Goal: Task Accomplishment & Management: Complete application form

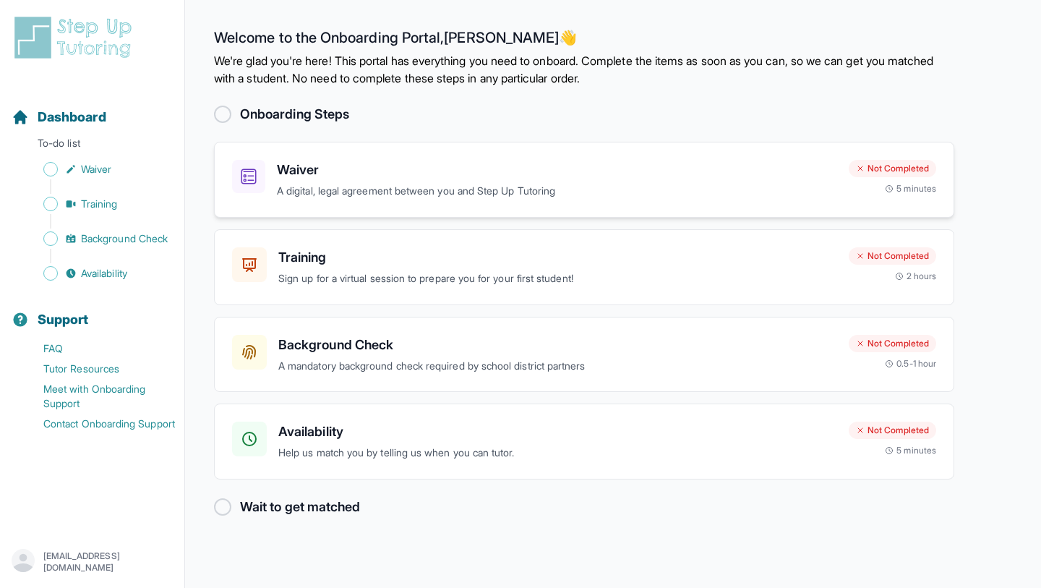
click at [534, 171] on h3 "Waiver" at bounding box center [557, 170] width 560 height 20
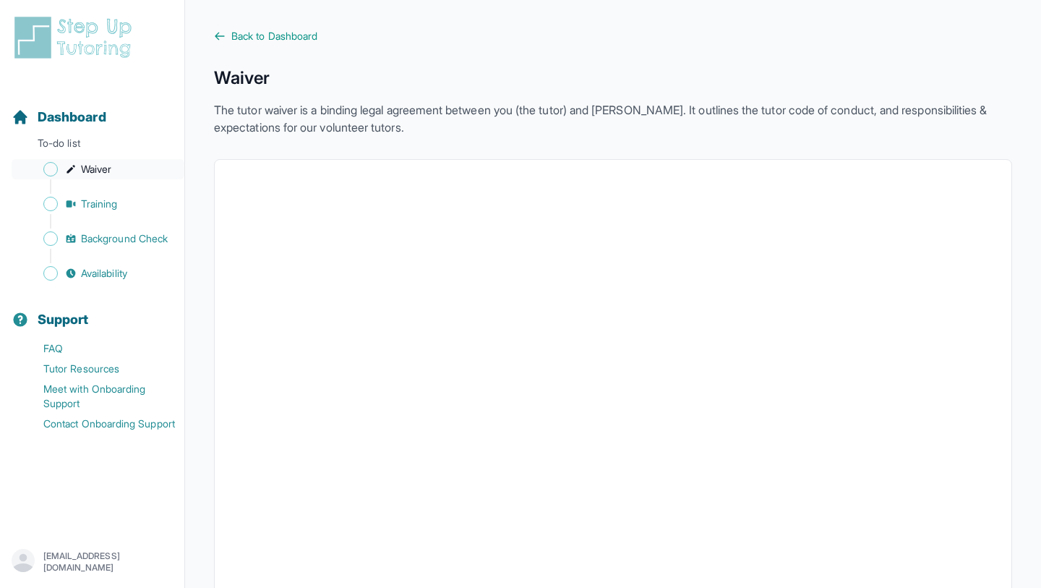
click at [98, 166] on span "Waiver" at bounding box center [96, 169] width 30 height 14
click at [98, 202] on span "Training" at bounding box center [99, 204] width 37 height 14
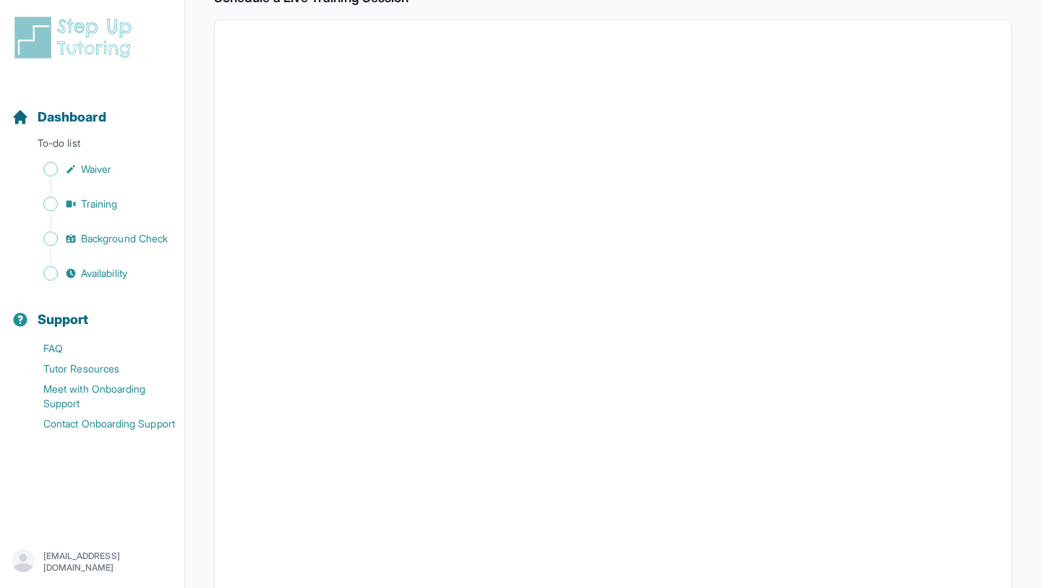
scroll to position [265, 0]
click at [85, 164] on span "Waiver" at bounding box center [96, 169] width 30 height 14
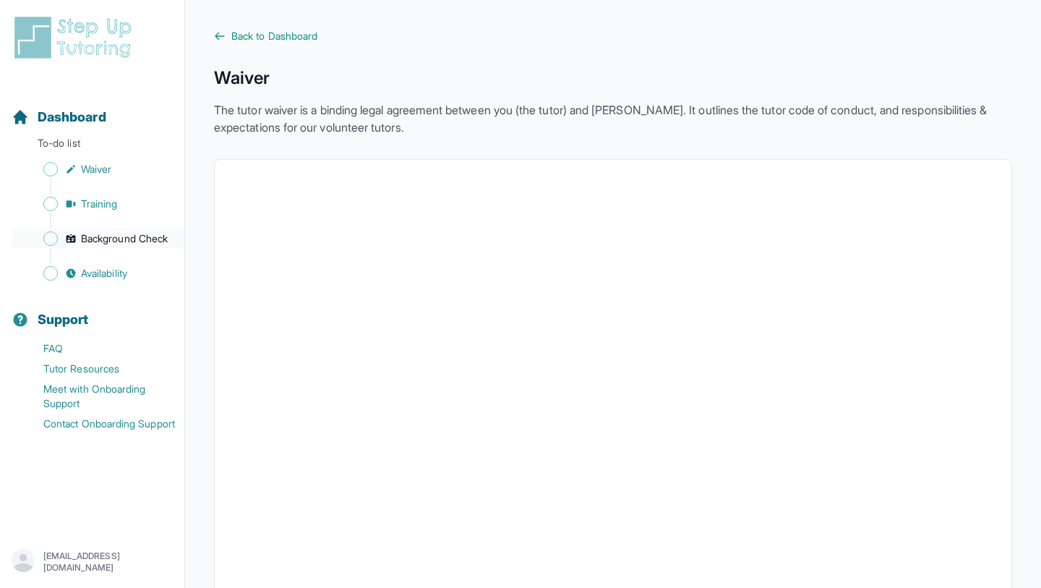
click at [82, 235] on span "Background Check" at bounding box center [124, 238] width 87 height 14
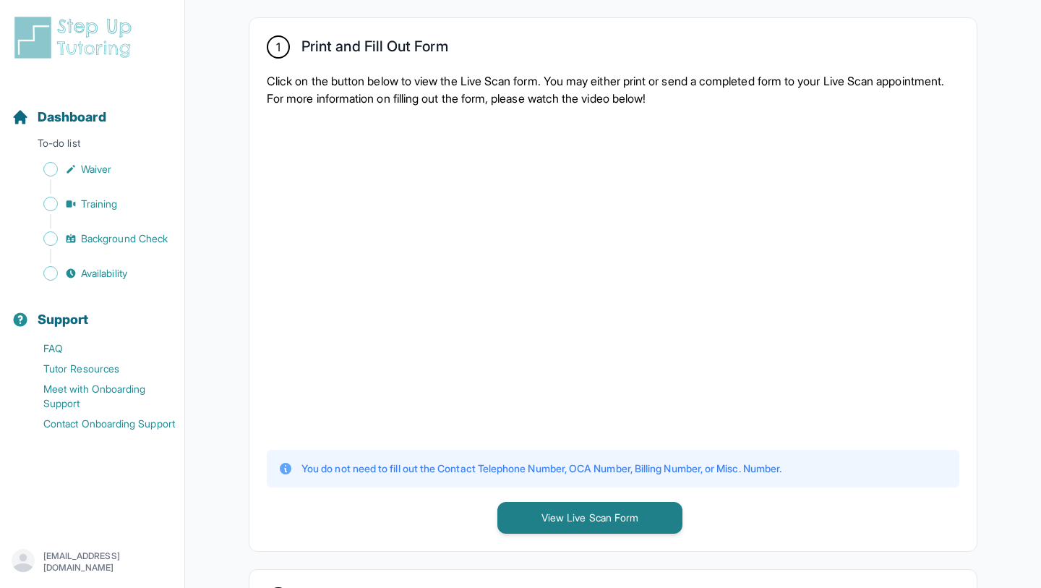
scroll to position [280, 0]
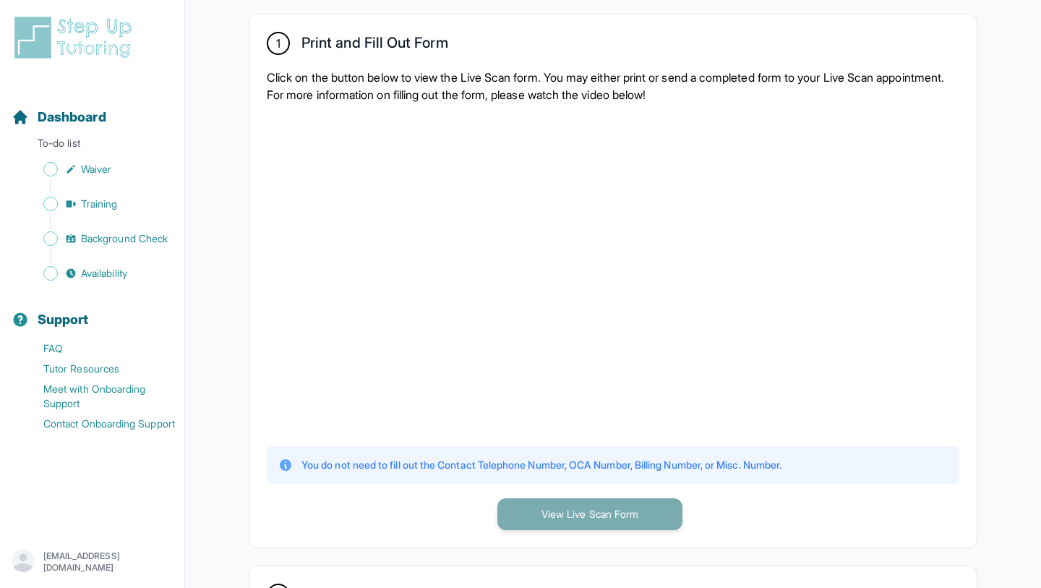
click at [520, 503] on button "View Live Scan Form" at bounding box center [589, 514] width 185 height 32
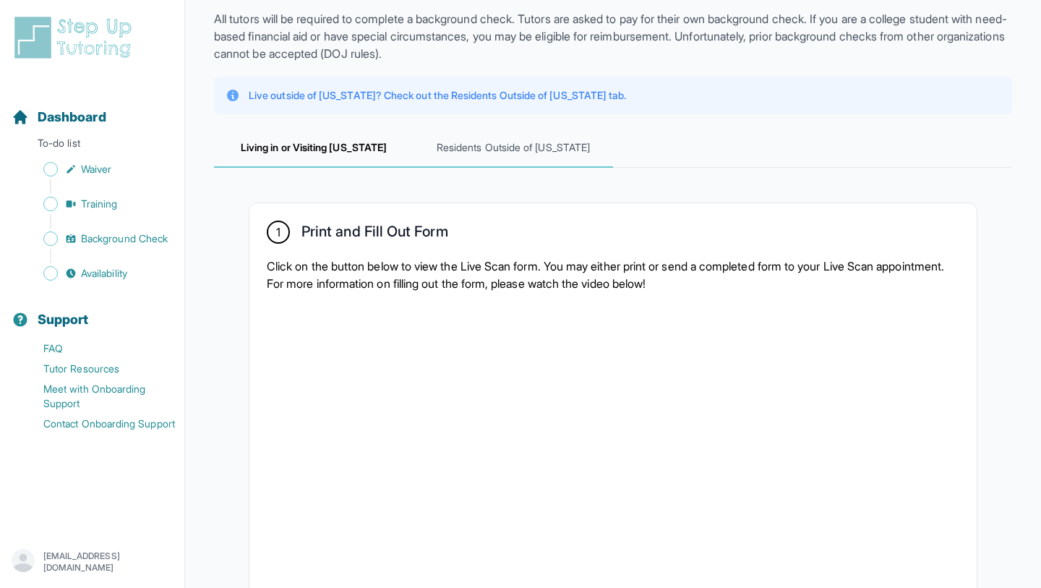
scroll to position [86, 0]
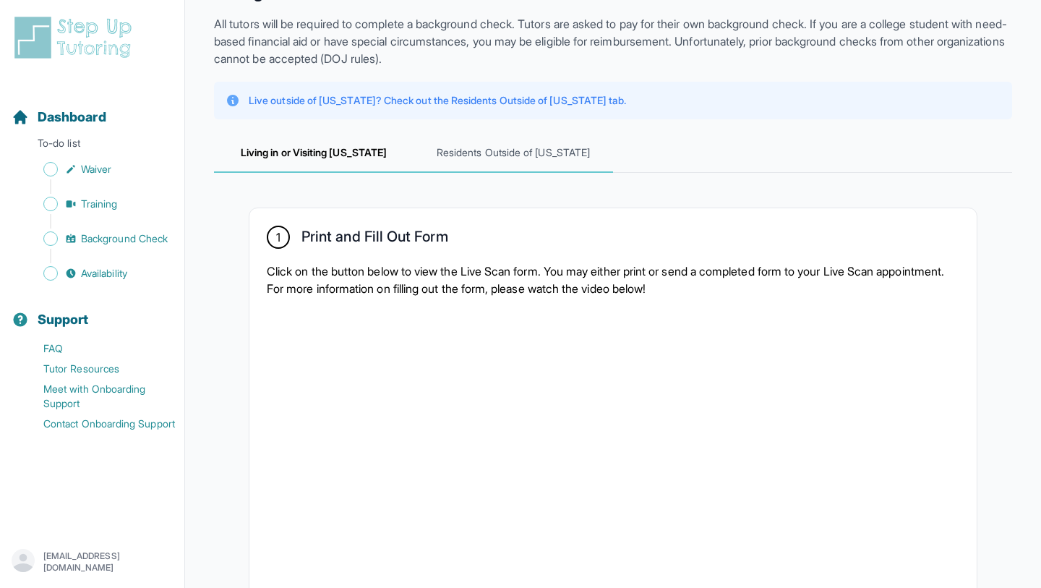
click at [521, 158] on span "Residents Outside of [US_STATE]" at bounding box center [512, 153] width 199 height 39
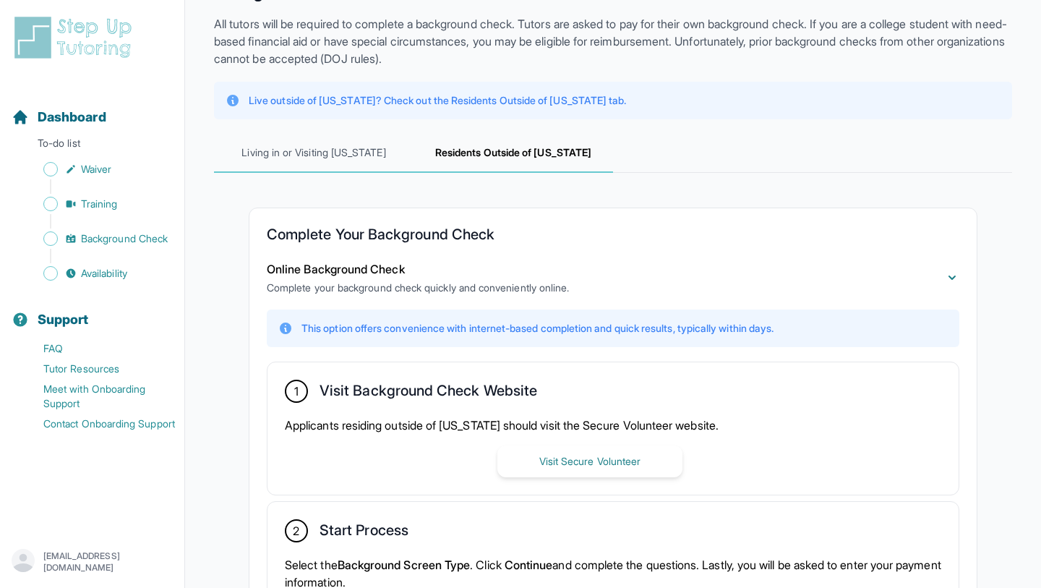
click at [368, 151] on span "Living in or Visiting [US_STATE]" at bounding box center [313, 153] width 199 height 39
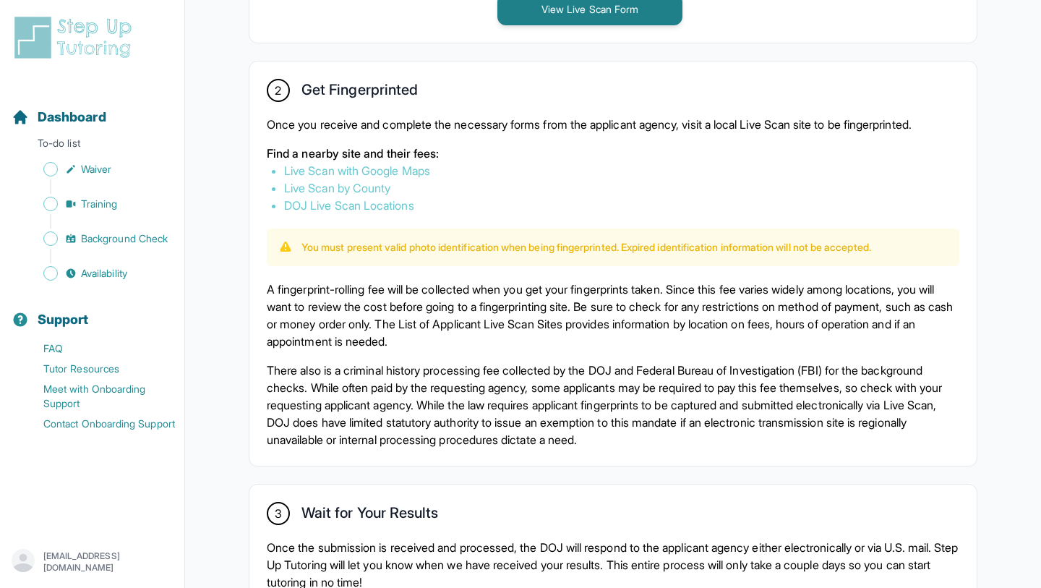
scroll to position [776, 0]
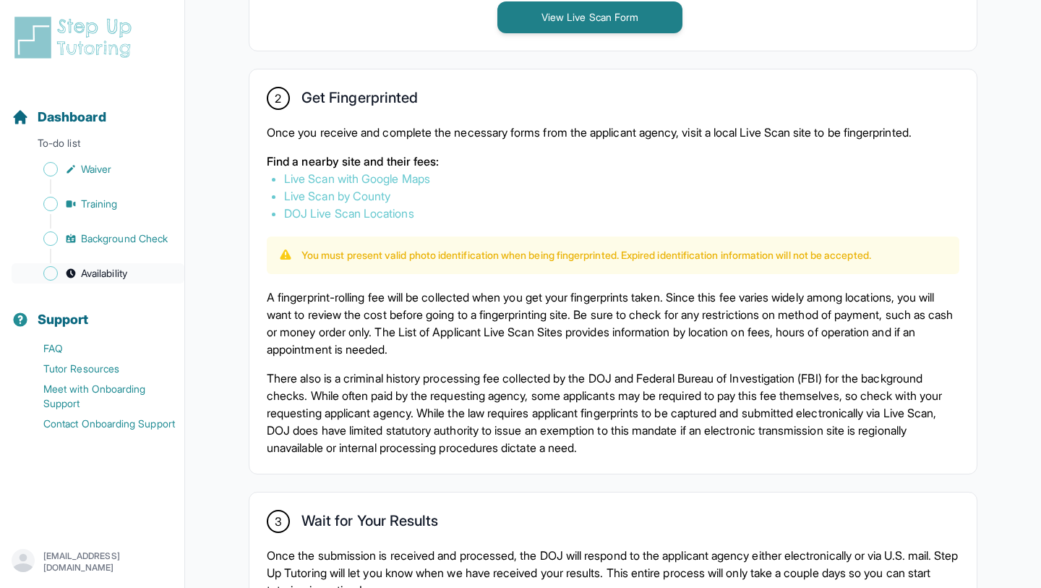
click at [108, 278] on span "Availability" at bounding box center [104, 273] width 46 height 14
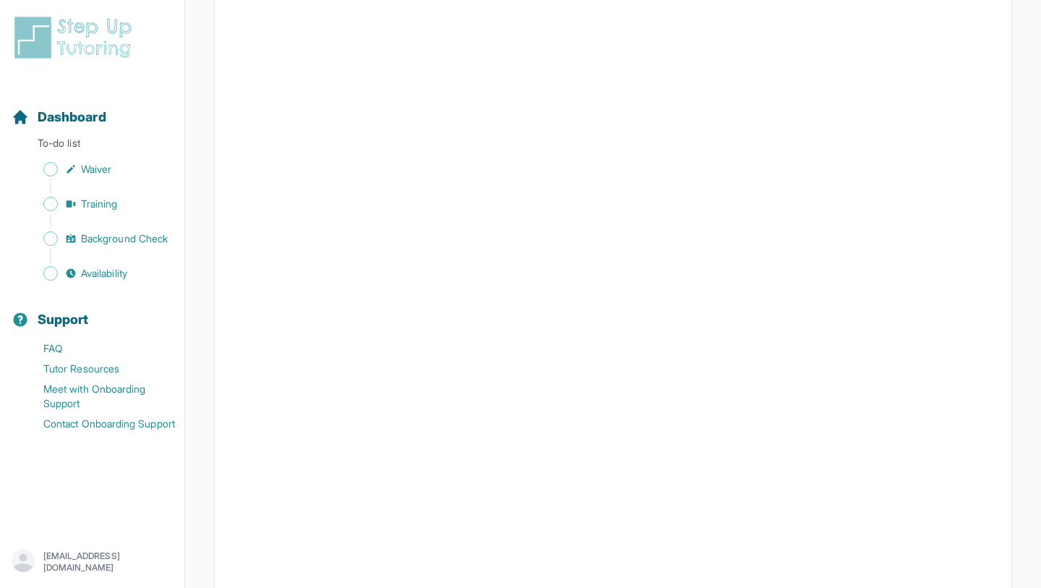
scroll to position [189, 0]
click at [134, 239] on span "Background Check" at bounding box center [124, 238] width 87 height 14
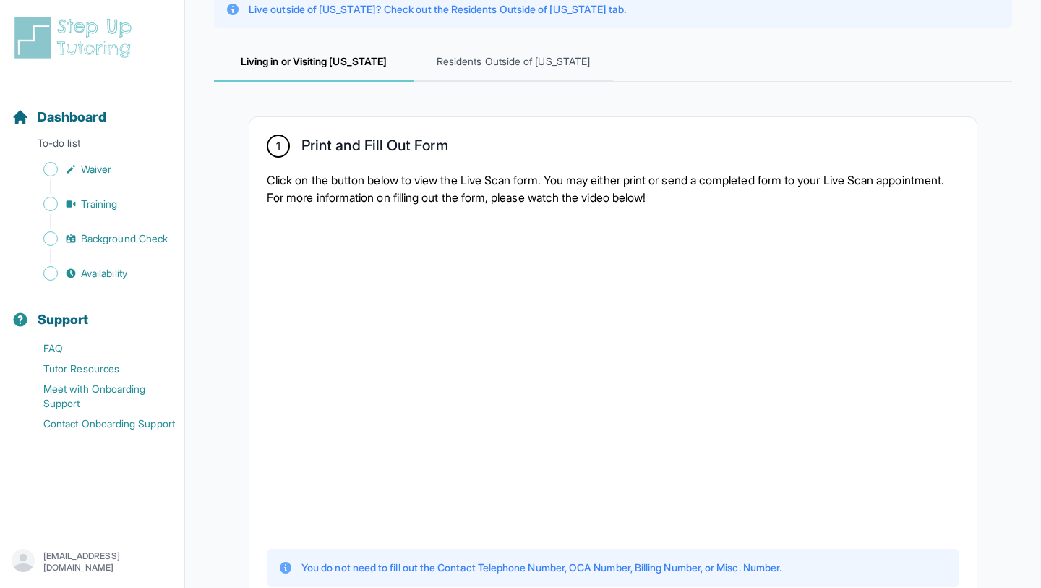
scroll to position [220, 0]
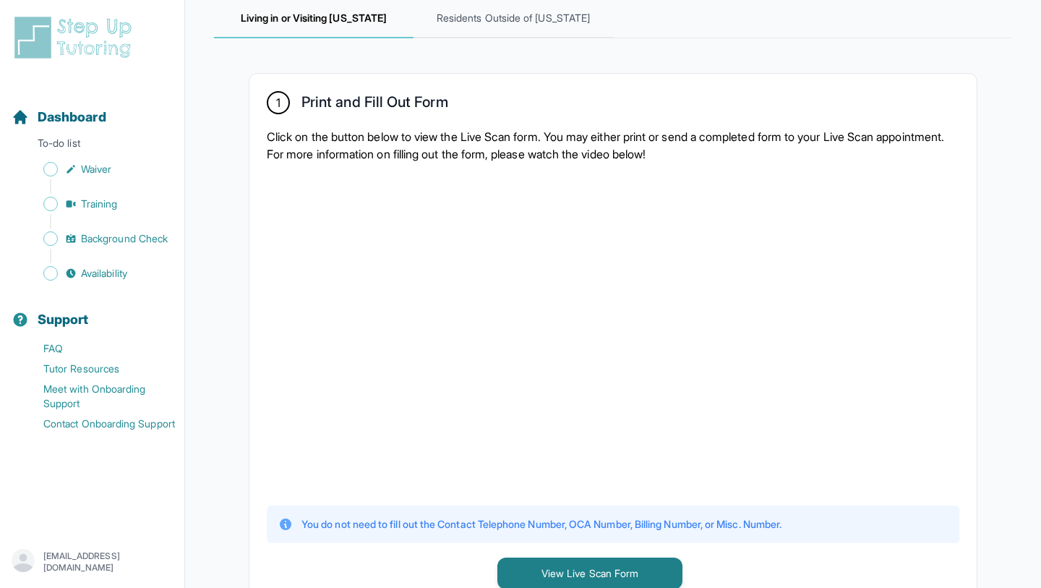
click at [872, 315] on div at bounding box center [613, 332] width 692 height 317
click at [813, 358] on div at bounding box center [613, 332] width 692 height 317
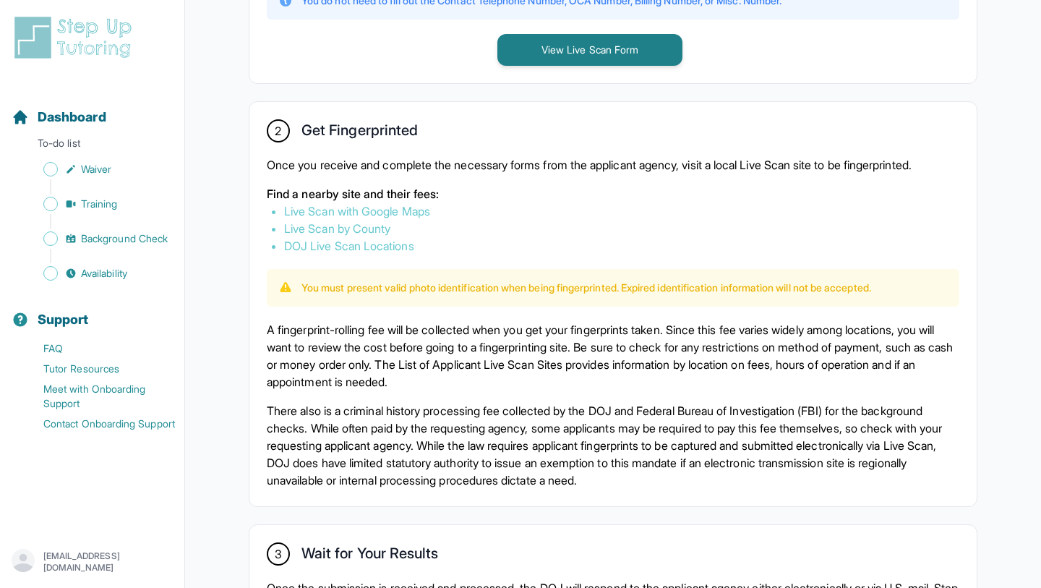
scroll to position [753, 0]
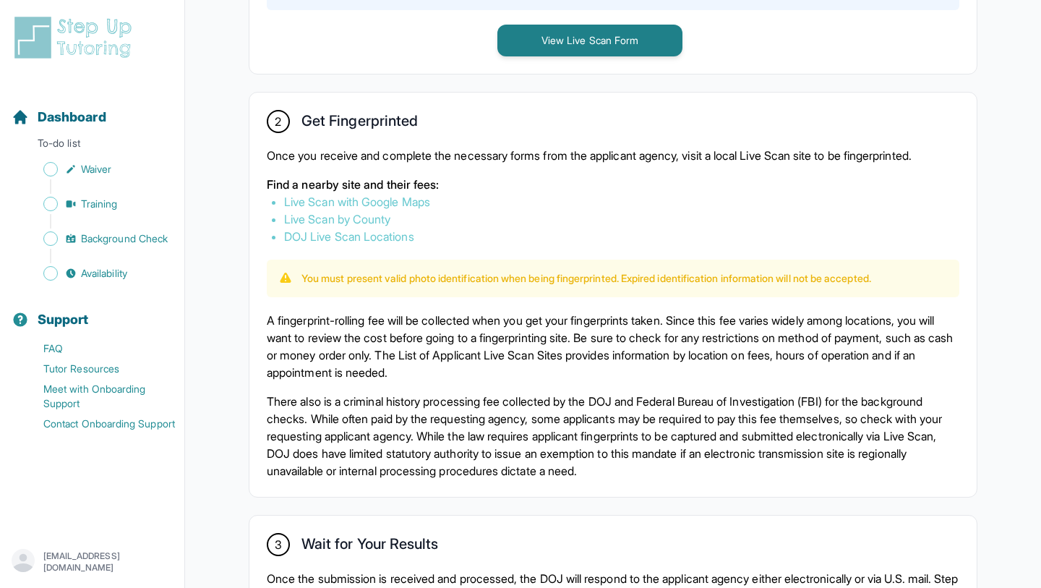
click at [294, 238] on link "DOJ Live Scan Locations" at bounding box center [349, 236] width 130 height 14
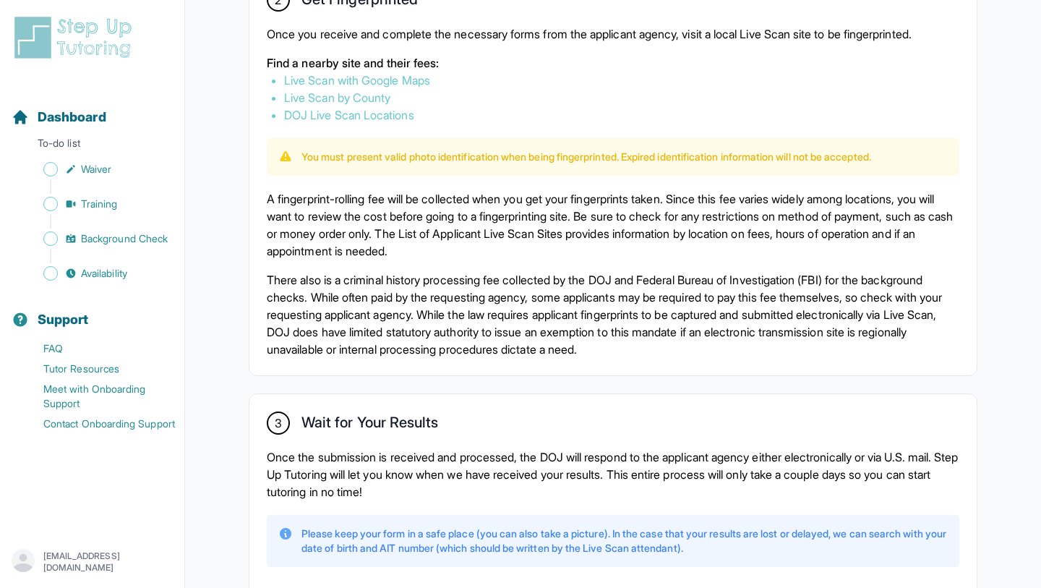
scroll to position [874, 0]
